Goal: Task Accomplishment & Management: Use online tool/utility

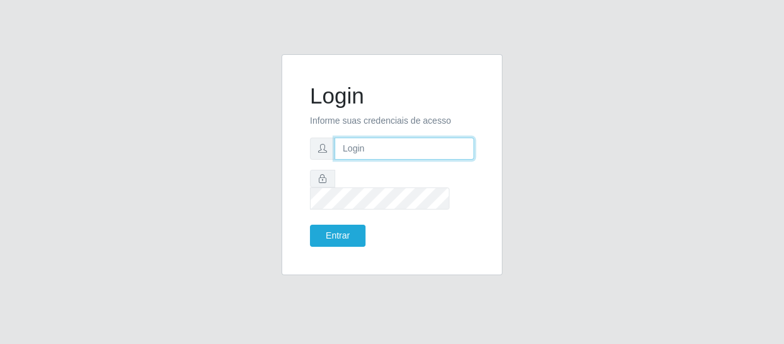
click at [381, 158] on input "text" at bounding box center [405, 149] width 140 height 22
type input "[EMAIL_ADDRESS][DOMAIN_NAME]"
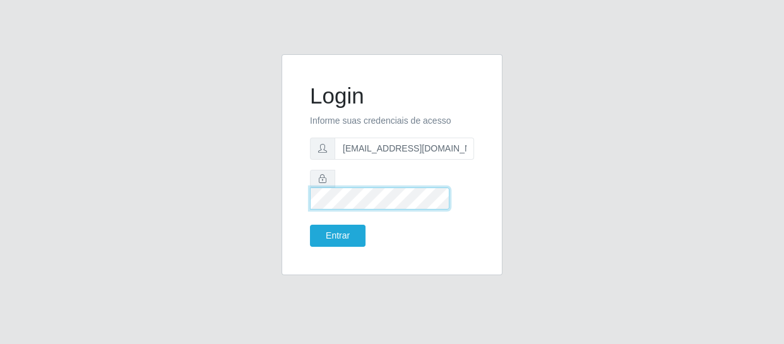
click at [310, 225] on button "Entrar" at bounding box center [338, 236] width 56 height 22
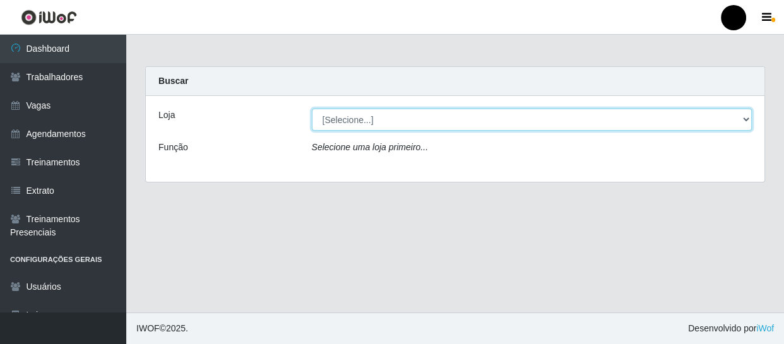
click at [746, 119] on select "[Selecione...] SuperFácil Atacado - Emaús SuperFácil Atacado - Rodoviária Super…" at bounding box center [532, 120] width 441 height 22
select select "408"
click at [312, 109] on select "[Selecione...] SuperFácil Atacado - Emaús SuperFácil Atacado - Rodoviária Super…" at bounding box center [532, 120] width 441 height 22
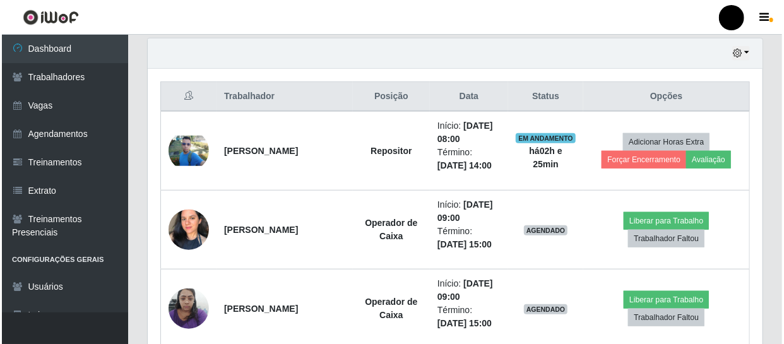
scroll to position [459, 0]
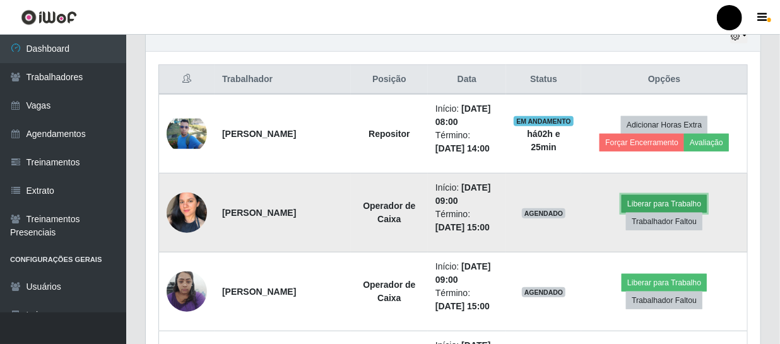
click at [637, 206] on button "Liberar para Trabalho" at bounding box center [664, 204] width 85 height 18
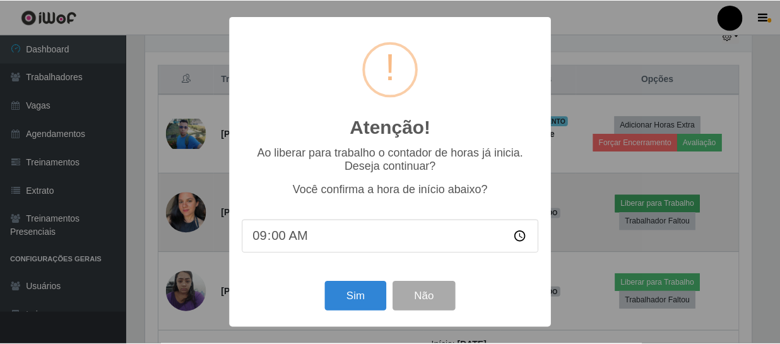
scroll to position [262, 609]
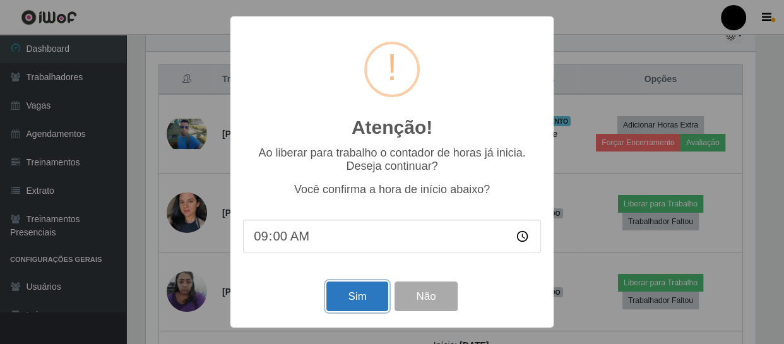
click at [372, 292] on button "Sim" at bounding box center [356, 297] width 61 height 30
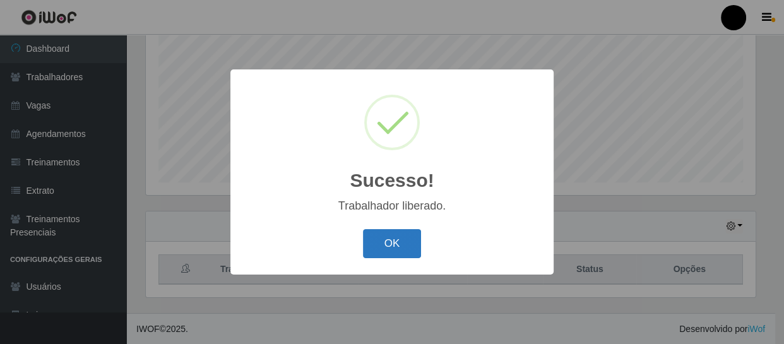
click at [379, 241] on button "OK" at bounding box center [392, 244] width 59 height 30
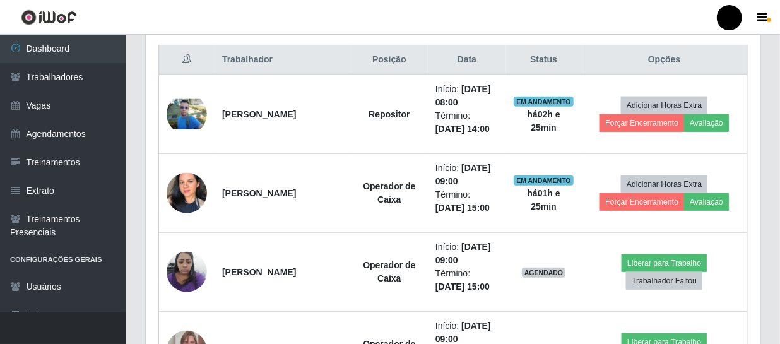
scroll to position [499, 0]
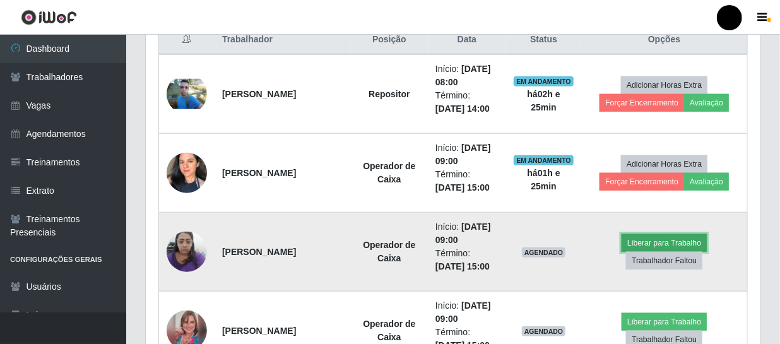
click at [686, 240] on button "Liberar para Trabalho" at bounding box center [664, 243] width 85 height 18
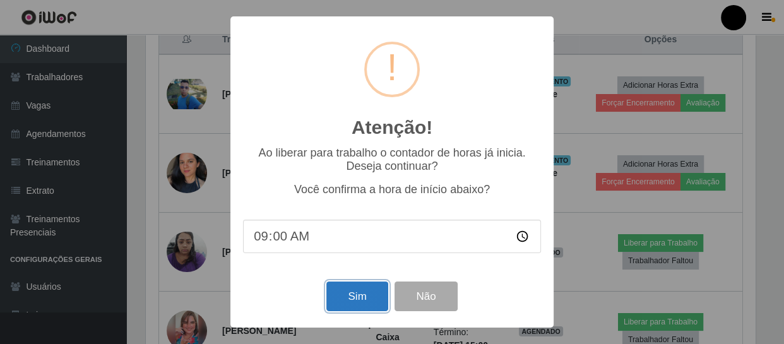
click at [346, 298] on button "Sim" at bounding box center [356, 297] width 61 height 30
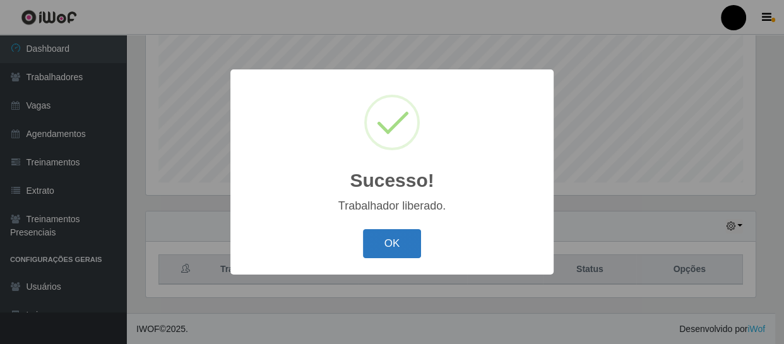
click at [381, 243] on button "OK" at bounding box center [392, 244] width 59 height 30
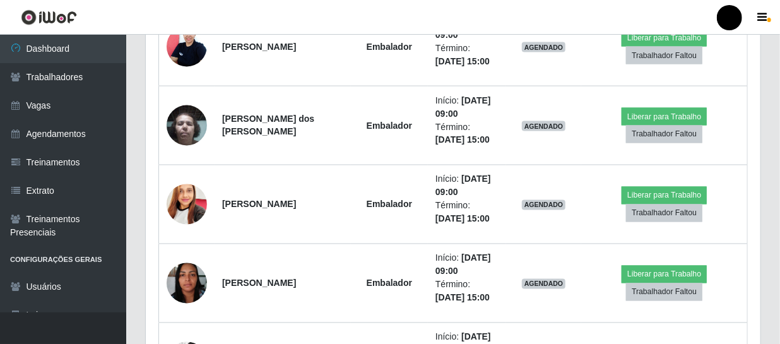
scroll to position [958, 0]
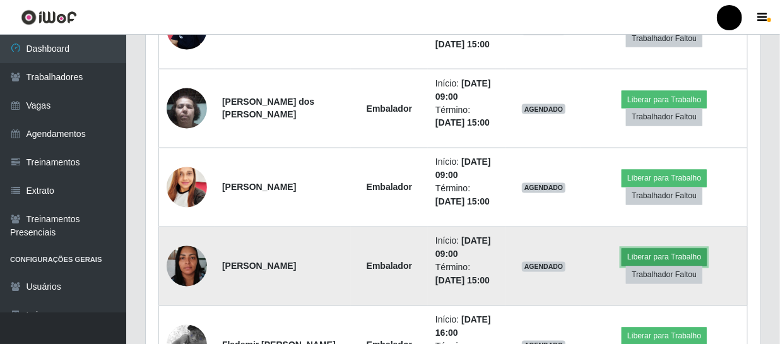
click at [641, 258] on button "Liberar para Trabalho" at bounding box center [664, 258] width 85 height 18
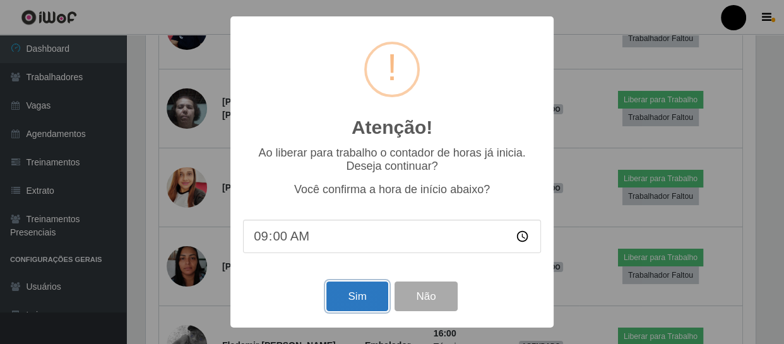
click at [360, 299] on button "Sim" at bounding box center [356, 297] width 61 height 30
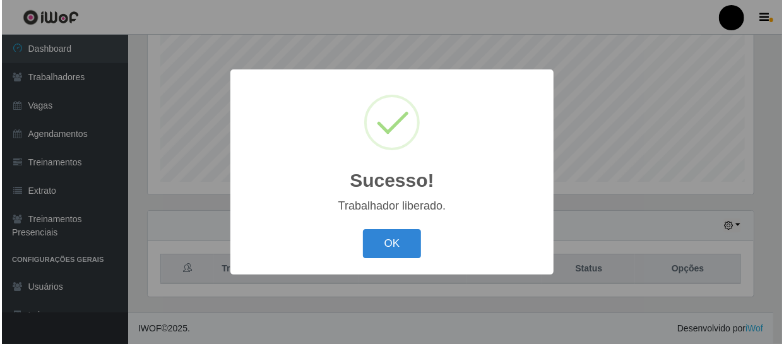
scroll to position [0, 0]
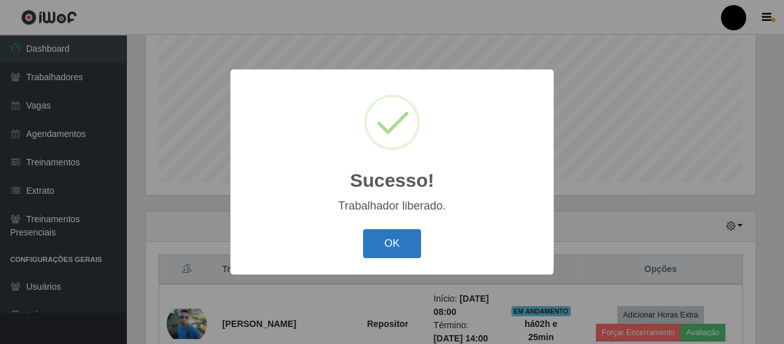
click at [398, 247] on button "OK" at bounding box center [392, 244] width 59 height 30
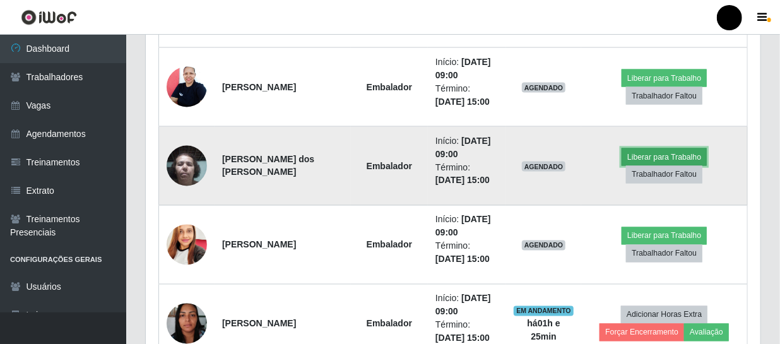
click at [654, 157] on button "Liberar para Trabalho" at bounding box center [664, 157] width 85 height 18
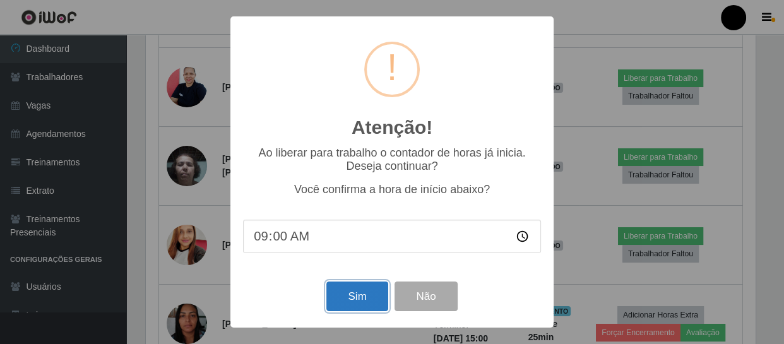
click at [347, 301] on button "Sim" at bounding box center [356, 297] width 61 height 30
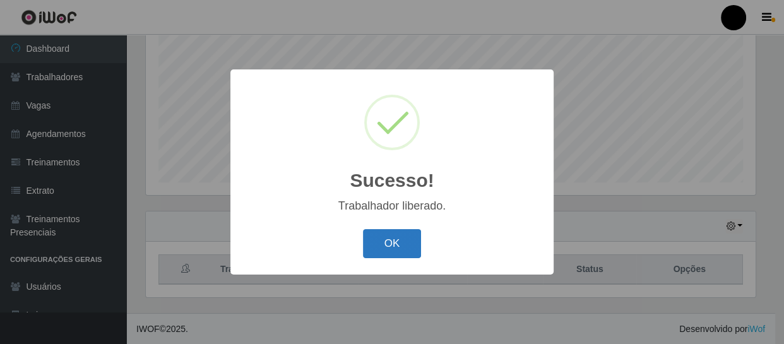
click at [392, 241] on button "OK" at bounding box center [392, 244] width 59 height 30
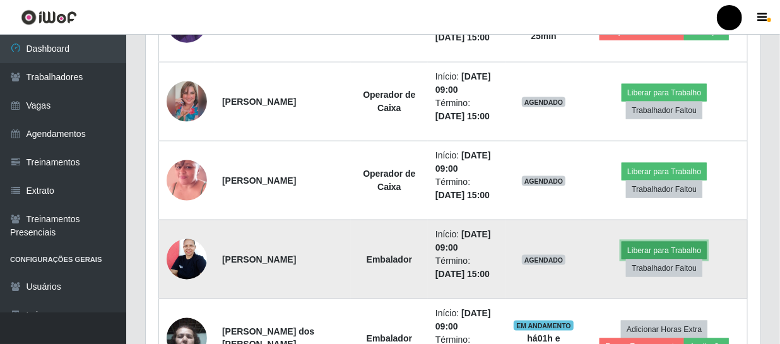
click at [634, 253] on button "Liberar para Trabalho" at bounding box center [664, 251] width 85 height 18
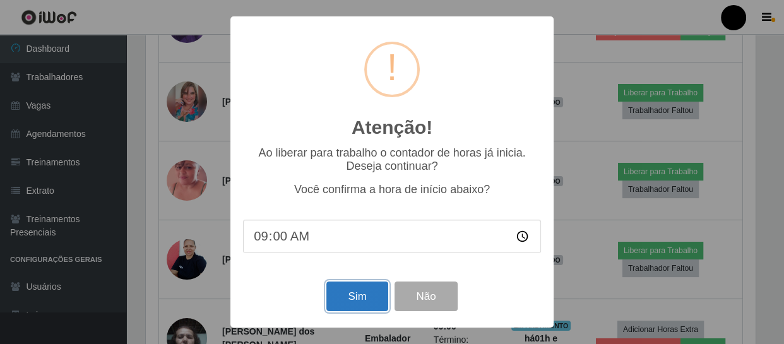
click at [360, 293] on button "Sim" at bounding box center [356, 297] width 61 height 30
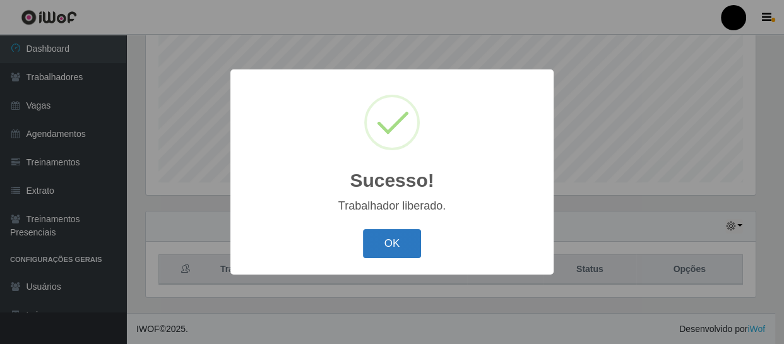
click at [385, 234] on button "OK" at bounding box center [392, 244] width 59 height 30
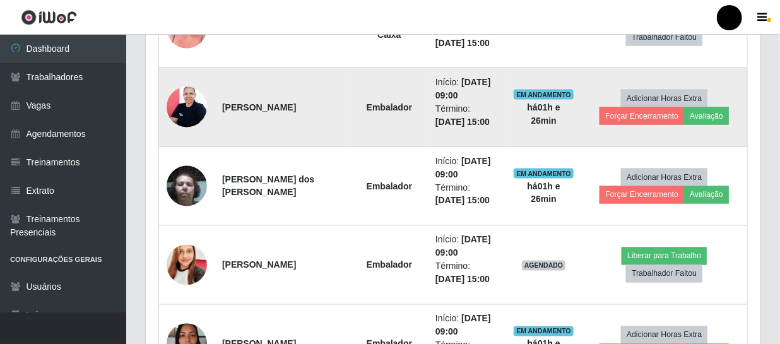
scroll to position [900, 0]
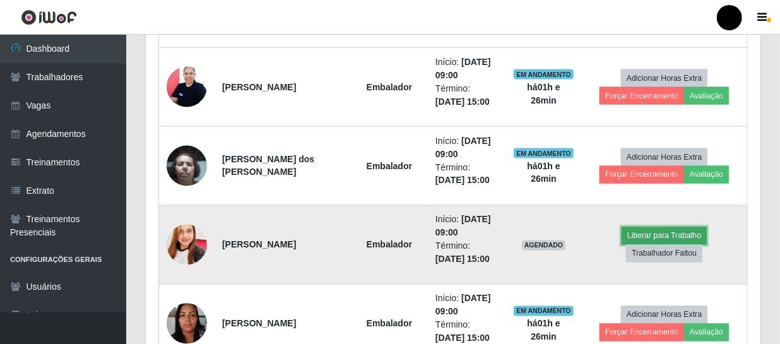
click at [658, 232] on button "Liberar para Trabalho" at bounding box center [664, 236] width 85 height 18
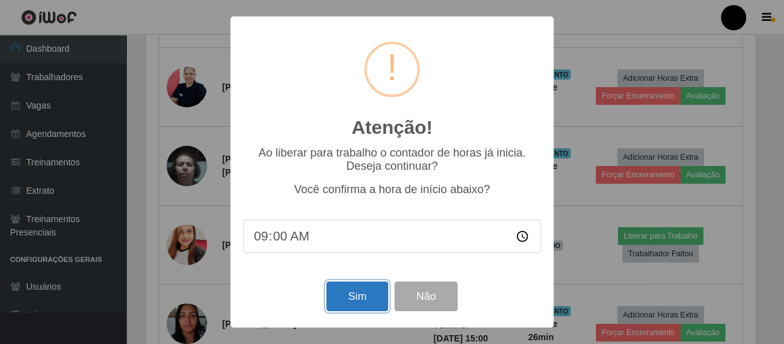
click at [371, 294] on button "Sim" at bounding box center [356, 297] width 61 height 30
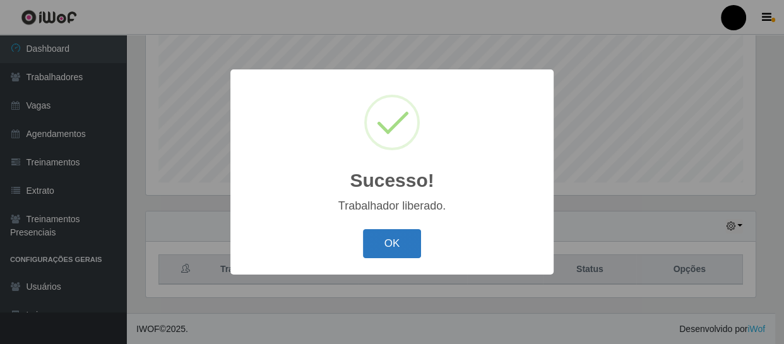
click at [398, 246] on button "OK" at bounding box center [392, 244] width 59 height 30
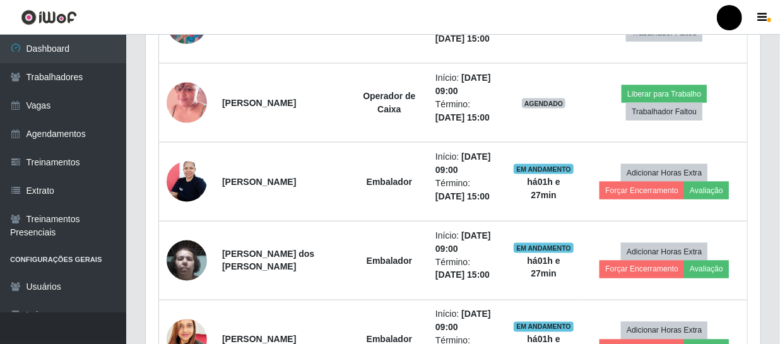
scroll to position [785, 0]
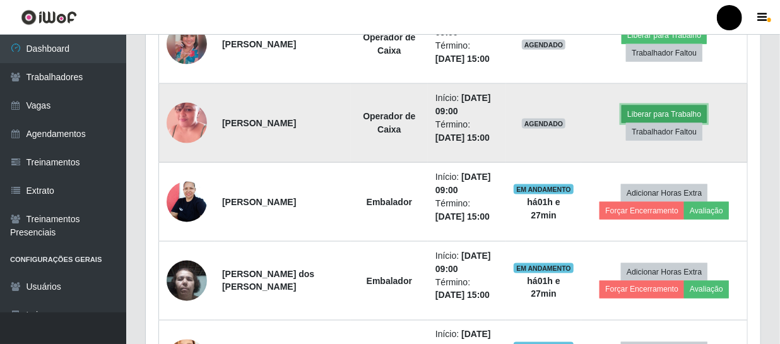
click at [638, 114] on button "Liberar para Trabalho" at bounding box center [664, 114] width 85 height 18
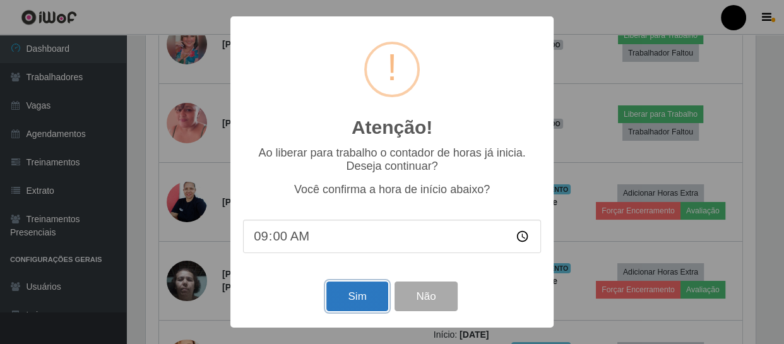
click at [342, 298] on button "Sim" at bounding box center [356, 297] width 61 height 30
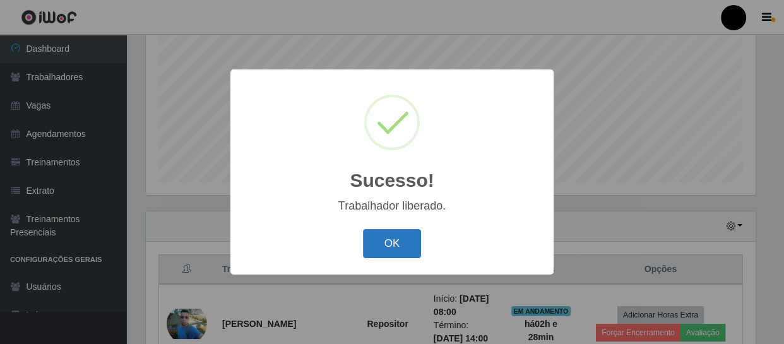
click at [374, 244] on button "OK" at bounding box center [392, 244] width 59 height 30
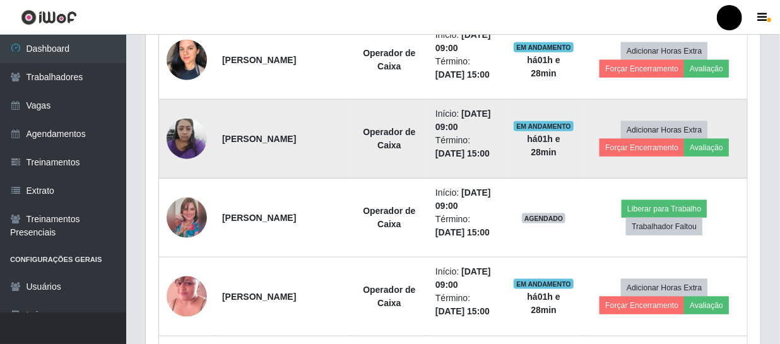
scroll to position [613, 0]
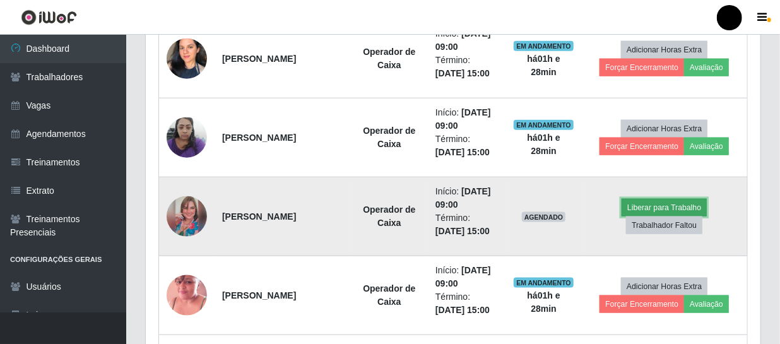
click at [648, 208] on button "Liberar para Trabalho" at bounding box center [664, 208] width 85 height 18
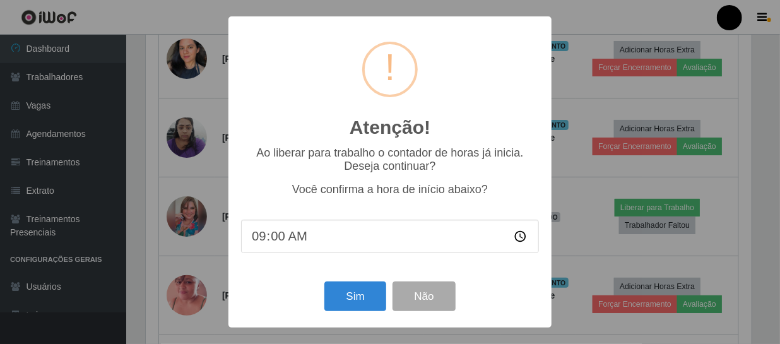
scroll to position [262, 609]
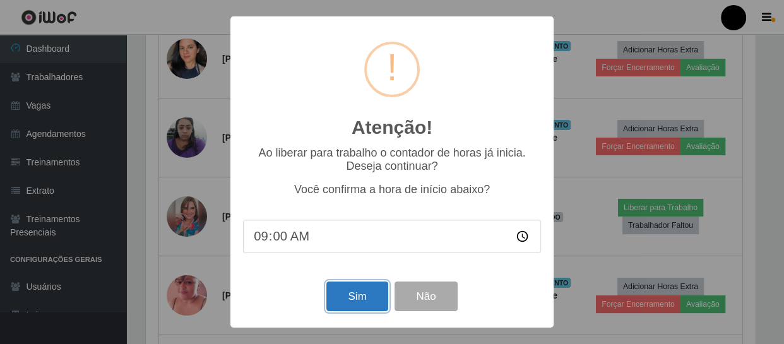
click at [340, 301] on button "Sim" at bounding box center [356, 297] width 61 height 30
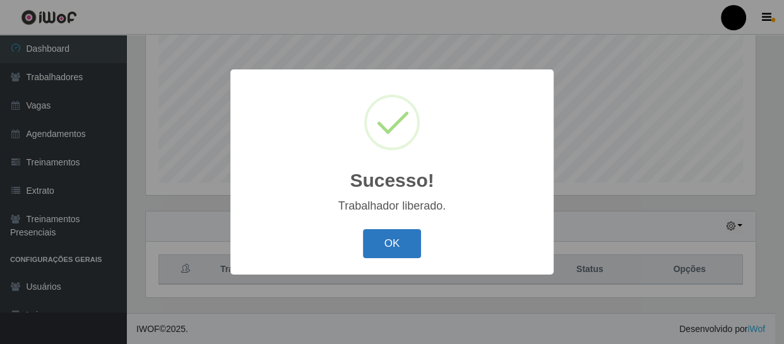
click at [384, 242] on button "OK" at bounding box center [392, 244] width 59 height 30
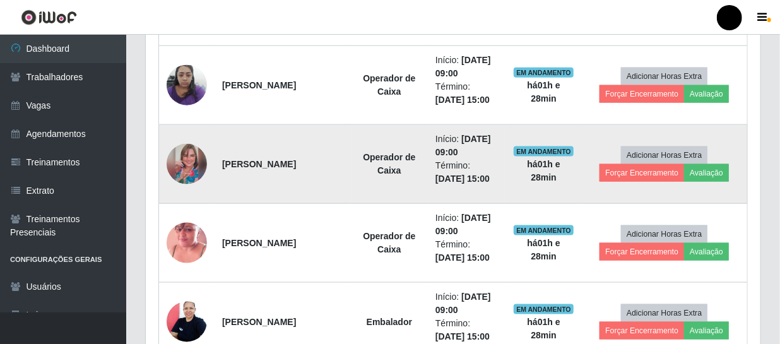
scroll to position [728, 0]
